Goal: Task Accomplishment & Management: Use online tool/utility

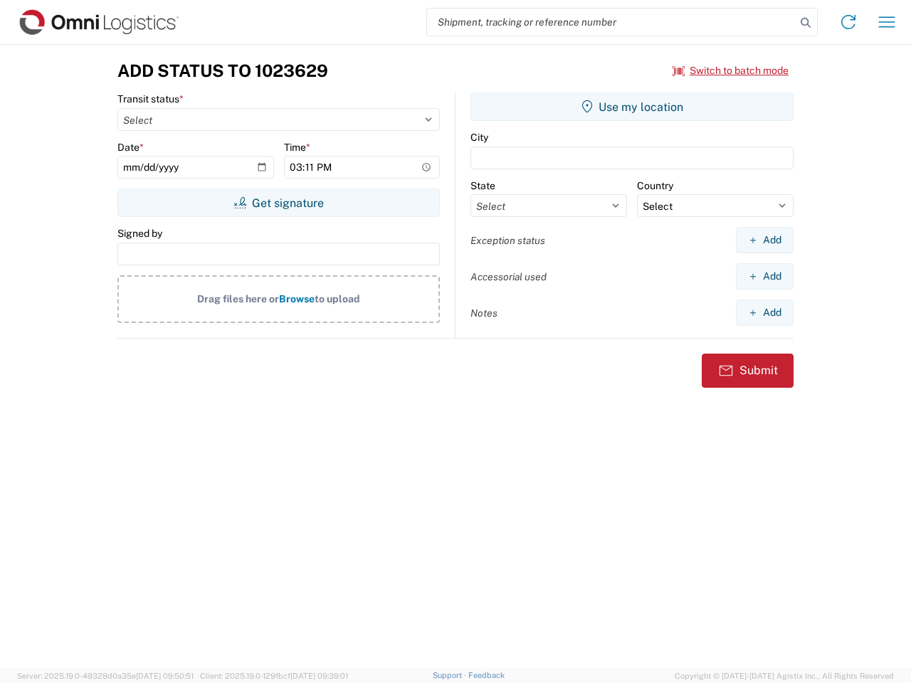
click at [611, 22] on input "search" at bounding box center [611, 22] width 369 height 27
click at [806, 23] on icon at bounding box center [806, 23] width 20 height 20
click at [848, 22] on icon at bounding box center [848, 22] width 23 height 23
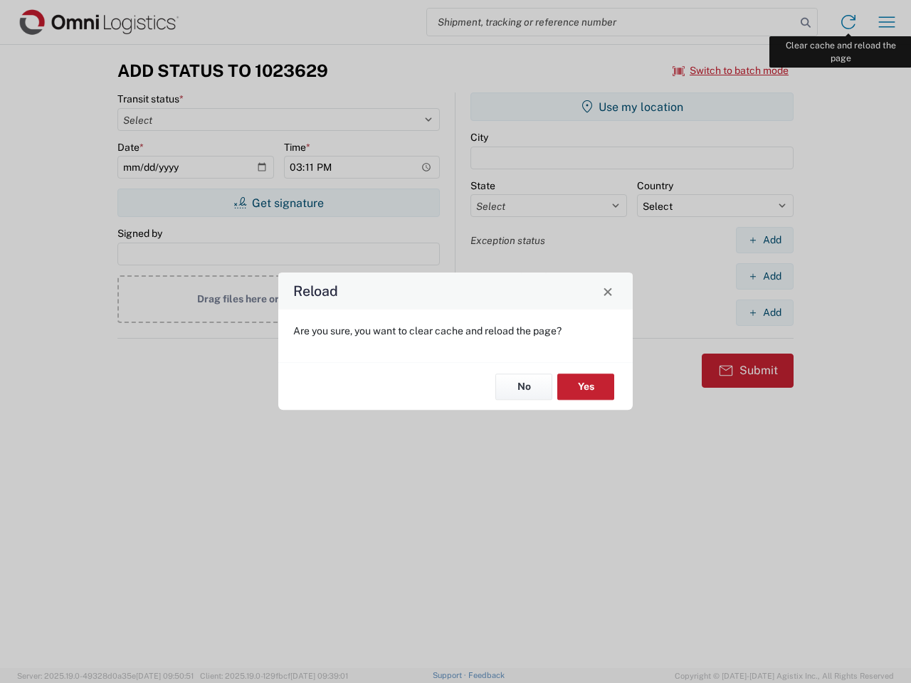
click at [887, 22] on div "Reload Are you sure, you want to clear cache and reload the page? No Yes" at bounding box center [455, 341] width 911 height 683
click at [731, 70] on div "Reload Are you sure, you want to clear cache and reload the page? No Yes" at bounding box center [455, 341] width 911 height 683
click at [278, 203] on div "Reload Are you sure, you want to clear cache and reload the page? No Yes" at bounding box center [455, 341] width 911 height 683
click at [632, 107] on div "Reload Are you sure, you want to clear cache and reload the page? No Yes" at bounding box center [455, 341] width 911 height 683
click at [764, 240] on div "Reload Are you sure, you want to clear cache and reload the page? No Yes" at bounding box center [455, 341] width 911 height 683
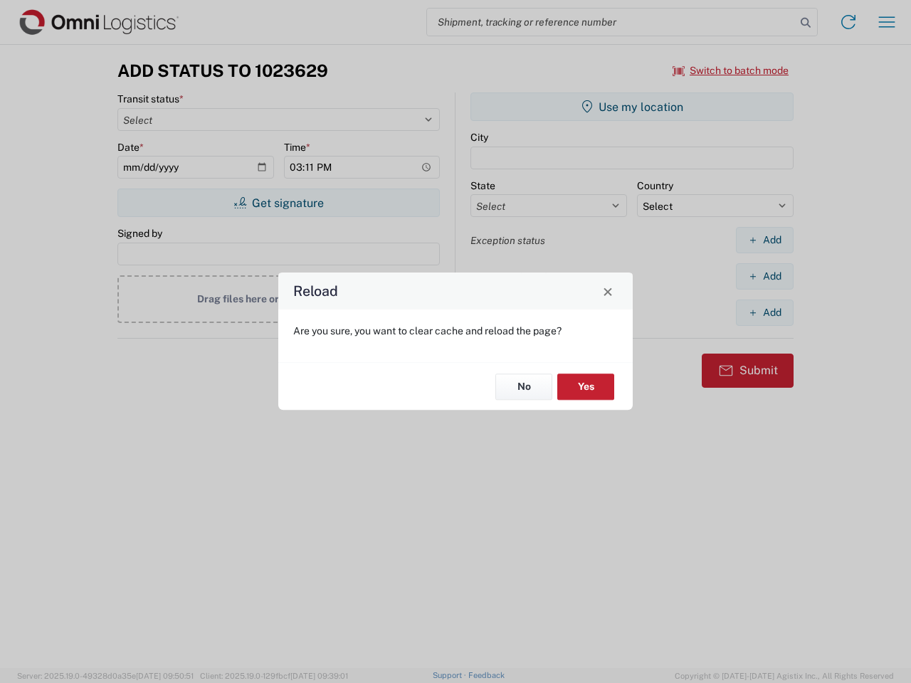
click at [764, 276] on div "Reload Are you sure, you want to clear cache and reload the page? No Yes" at bounding box center [455, 341] width 911 height 683
click at [764, 312] on div "Reload Are you sure, you want to clear cache and reload the page? No Yes" at bounding box center [455, 341] width 911 height 683
